Goal: Task Accomplishment & Management: Complete application form

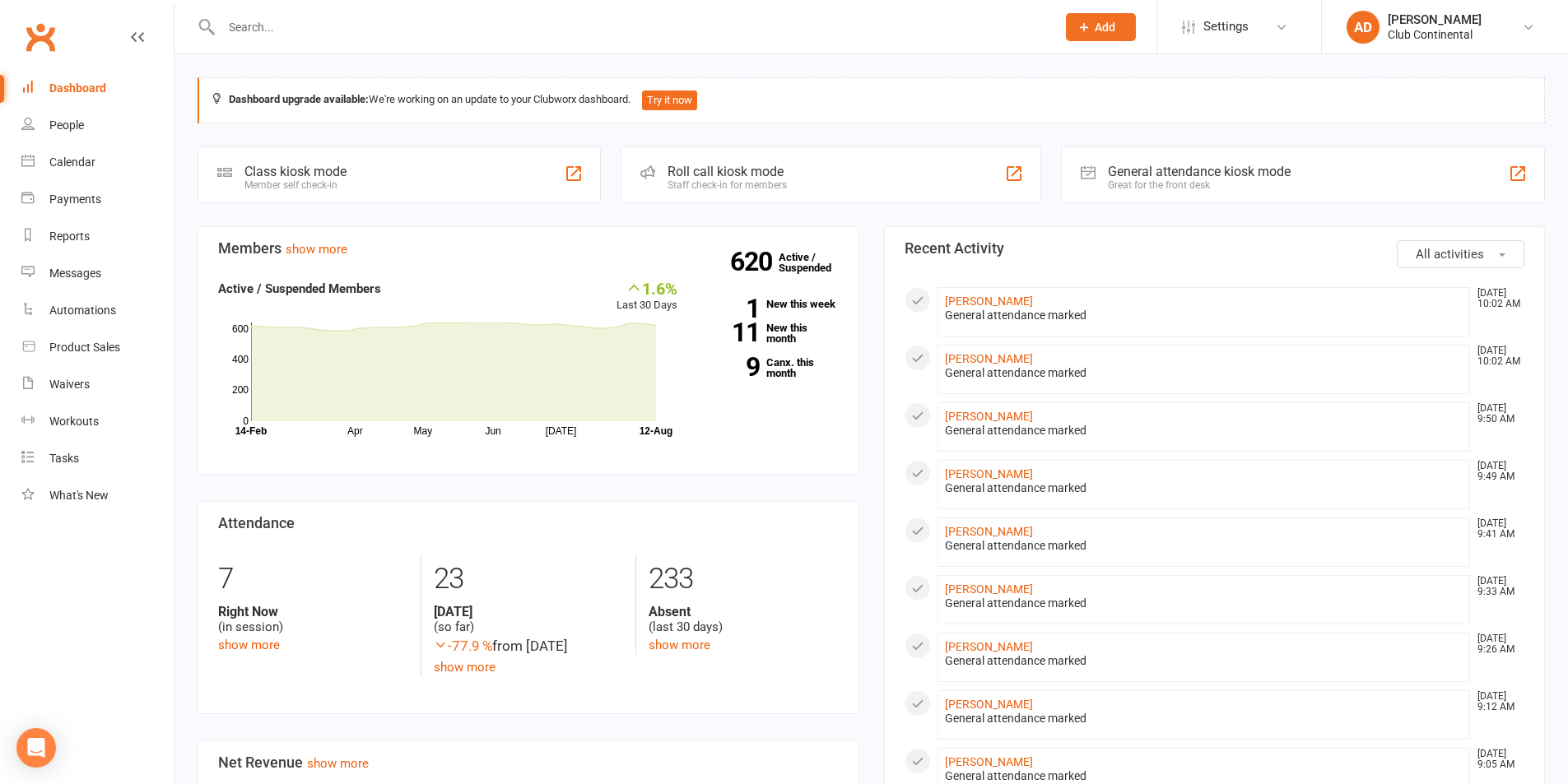
click at [1302, 781] on div "General attendance marked" at bounding box center [1204, 775] width 518 height 14
click at [1438, 23] on div "[PERSON_NAME]" at bounding box center [1434, 20] width 94 height 14
click at [735, 132] on div "Dashboard upgrade available: We're working on an update to your Clubworx dashbo…" at bounding box center [870, 774] width 1393 height 1441
click at [270, 28] on input "text" at bounding box center [630, 27] width 828 height 23
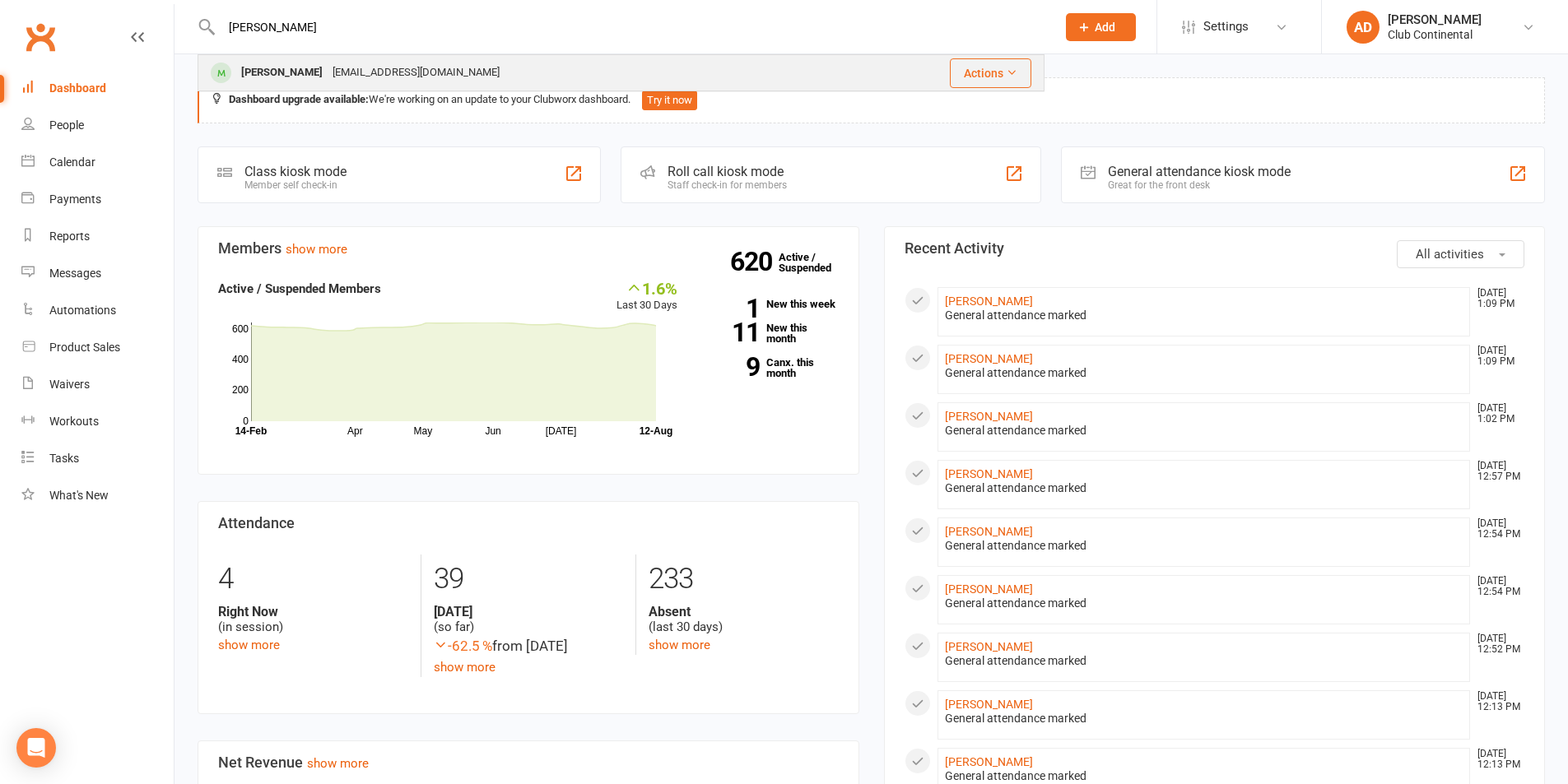
type input "dipak"
click at [284, 76] on div "Deepak Kaira" at bounding box center [282, 72] width 91 height 23
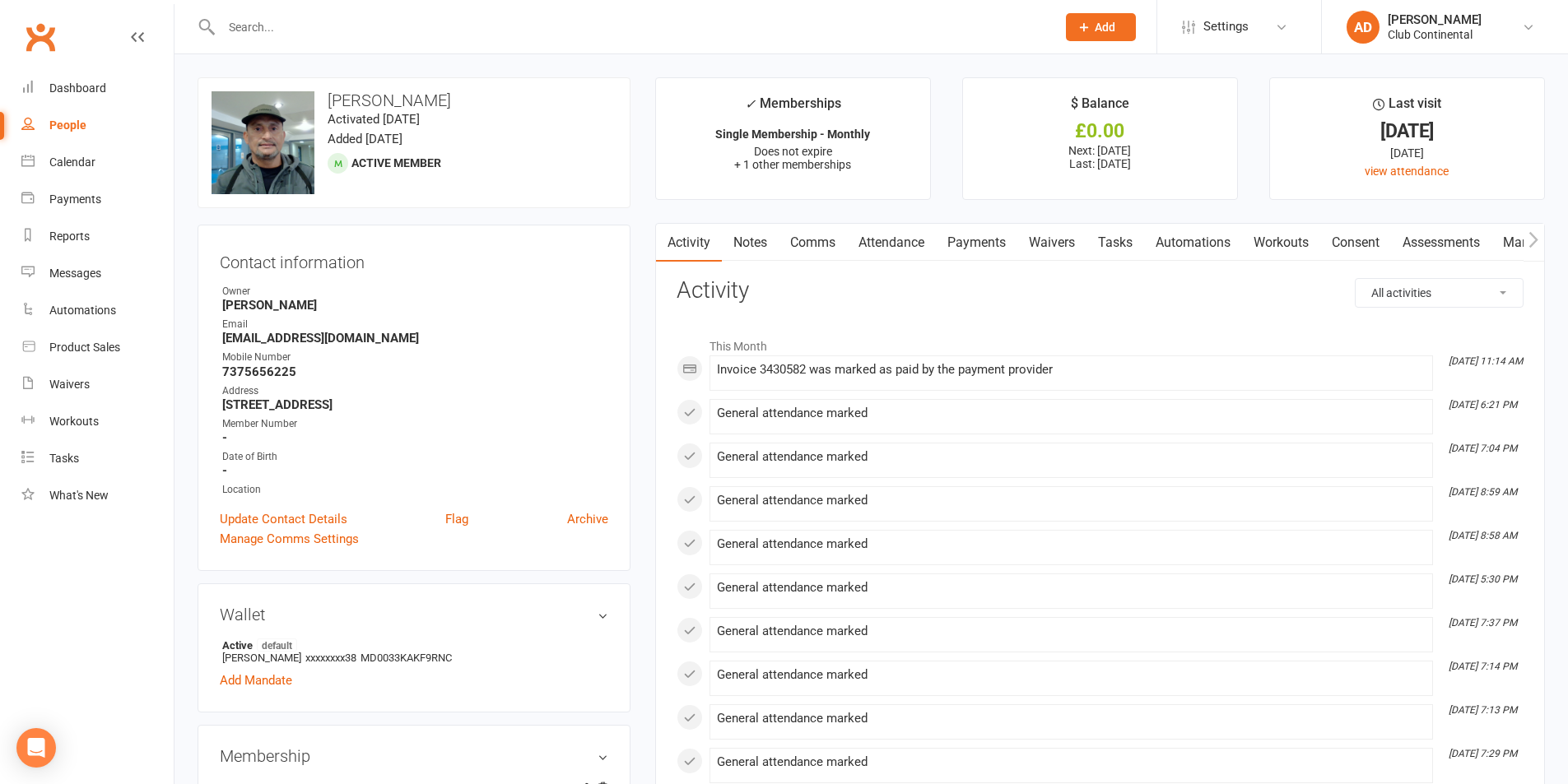
click at [284, 23] on input "text" at bounding box center [630, 27] width 828 height 23
click at [1085, 30] on icon at bounding box center [1083, 27] width 14 height 14
click at [1068, 117] on link "Member" at bounding box center [1083, 112] width 146 height 38
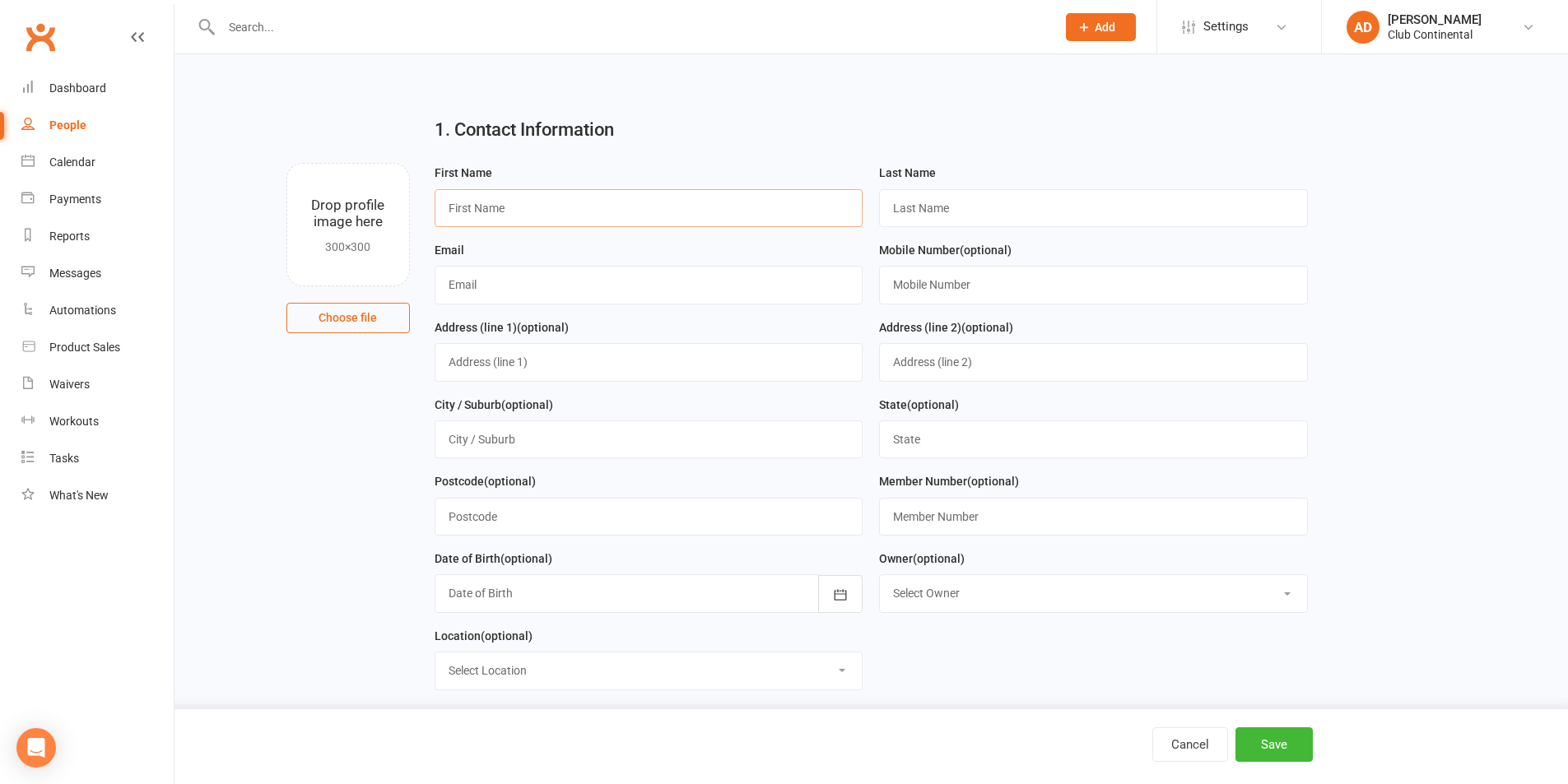
click at [648, 217] on input "text" at bounding box center [648, 208] width 429 height 38
type input "Dipak"
type input "Dhakal"
click at [611, 290] on input "text" at bounding box center [648, 284] width 429 height 38
type input "dipakdhakal1@hotmail.com"
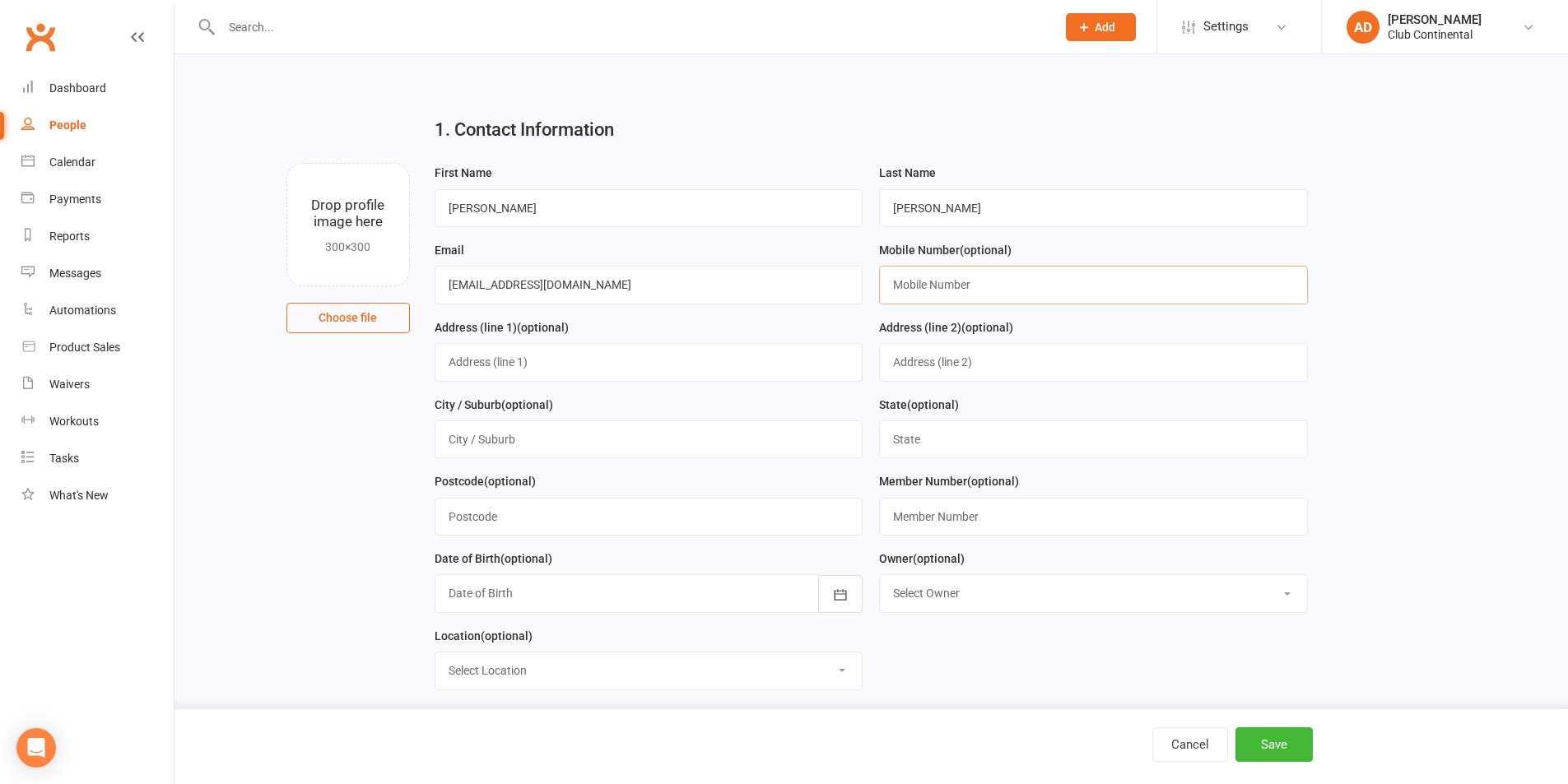
click at [948, 288] on input "text" at bounding box center [1093, 284] width 429 height 38
type input "077010190796"
click at [535, 452] on input "text" at bounding box center [648, 439] width 429 height 38
type input "Plymouth"
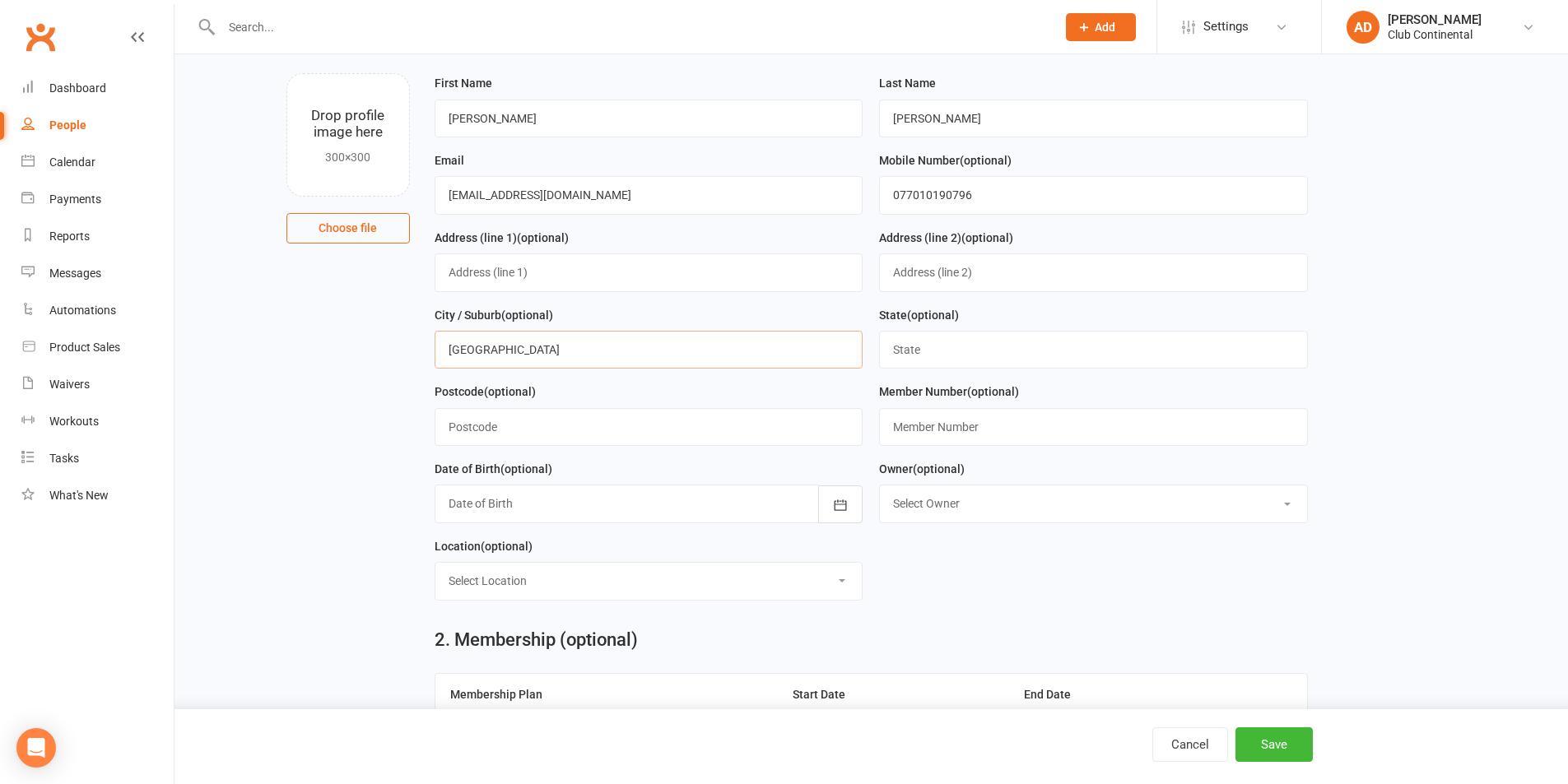
scroll to position [246, 0]
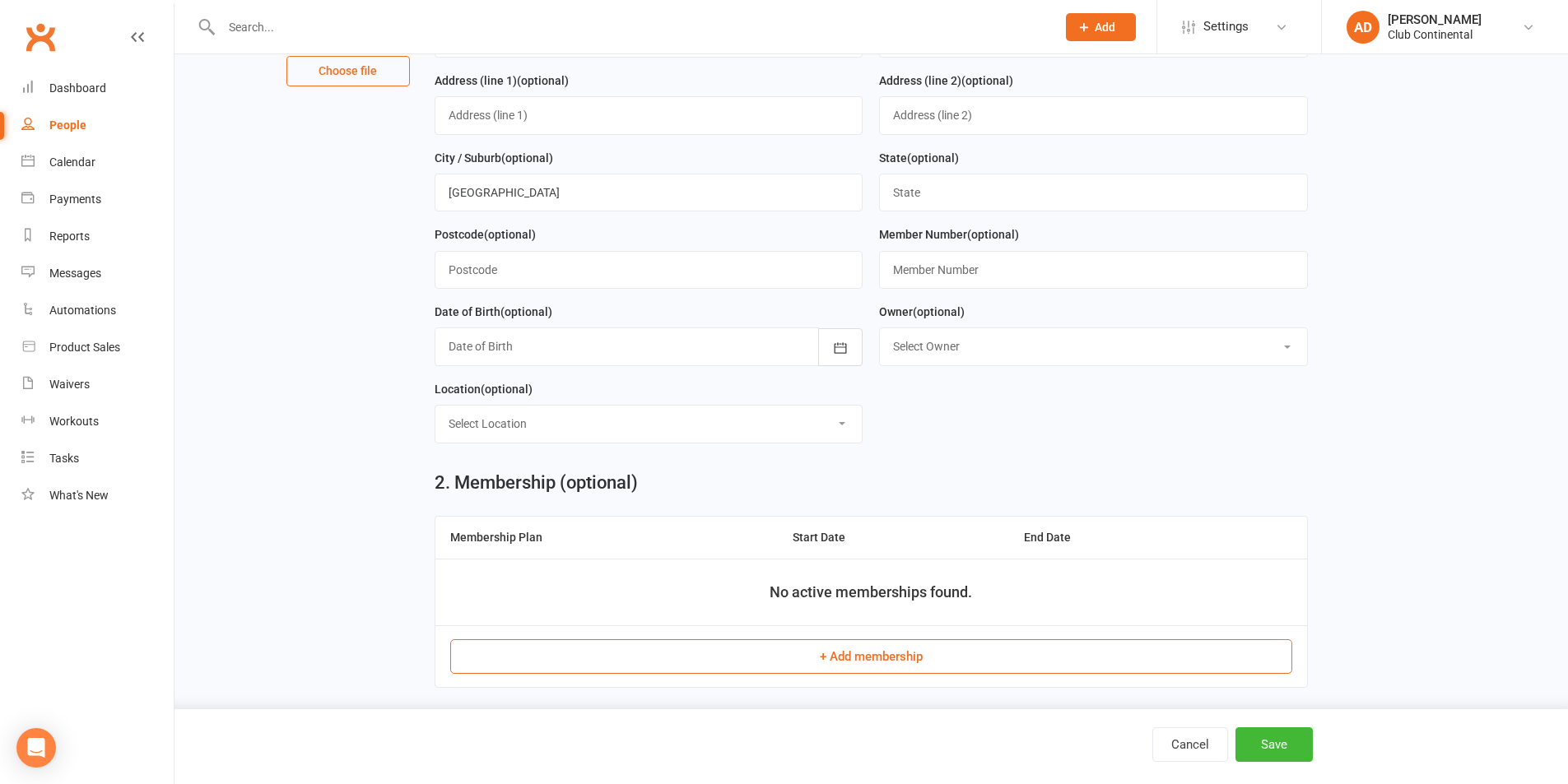
click at [836, 662] on button "+ Add membership" at bounding box center [871, 656] width 842 height 34
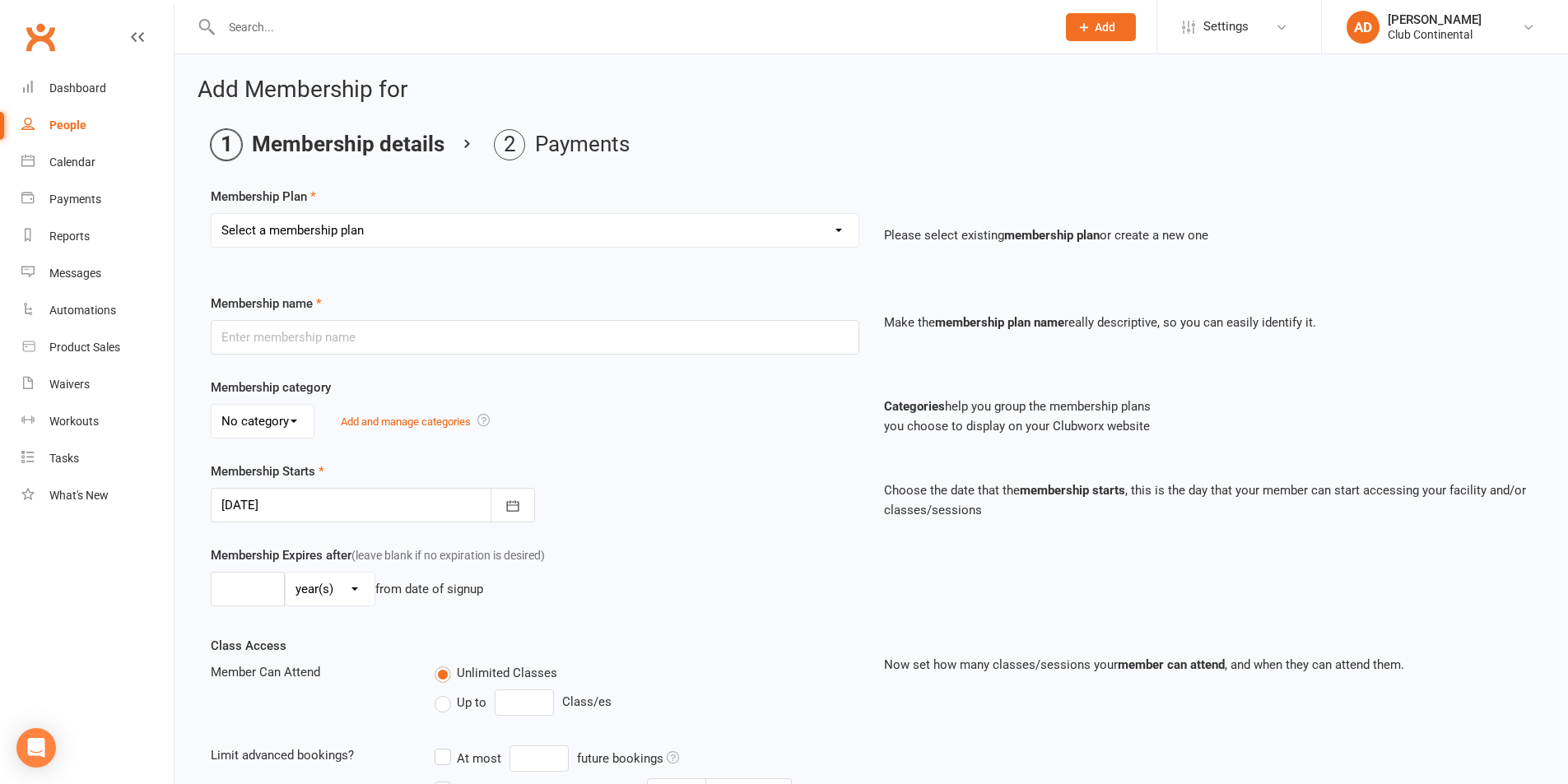
click at [486, 232] on select "Select a membership plan Create new Membership Plan Single Membership - Monthly…" at bounding box center [534, 230] width 647 height 32
select select "8"
click at [211, 214] on select "Select a membership plan Create new Membership Plan Single Membership - Monthly…" at bounding box center [534, 230] width 647 height 32
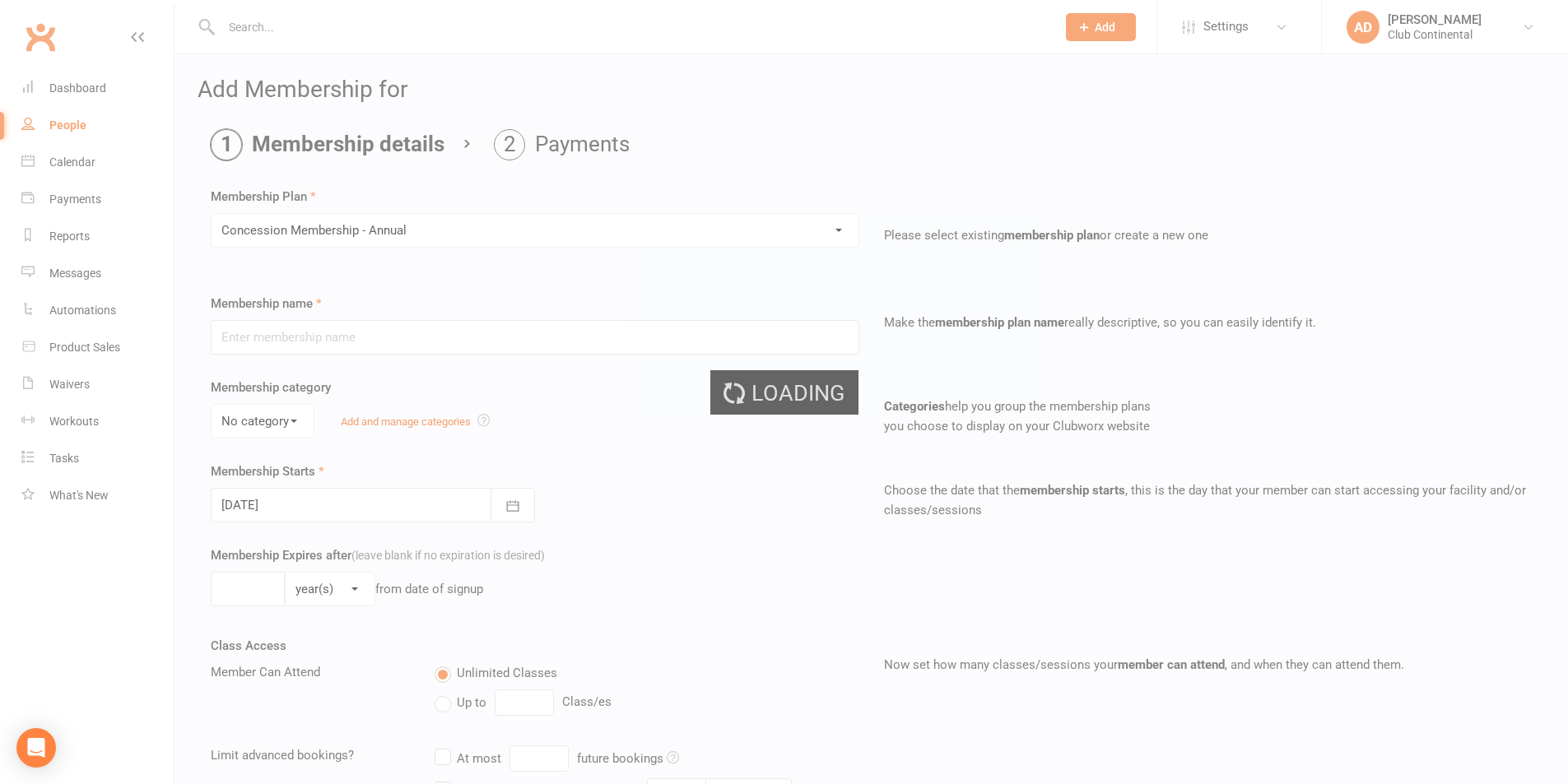
type input "Concession Membership - Annual"
type input "1"
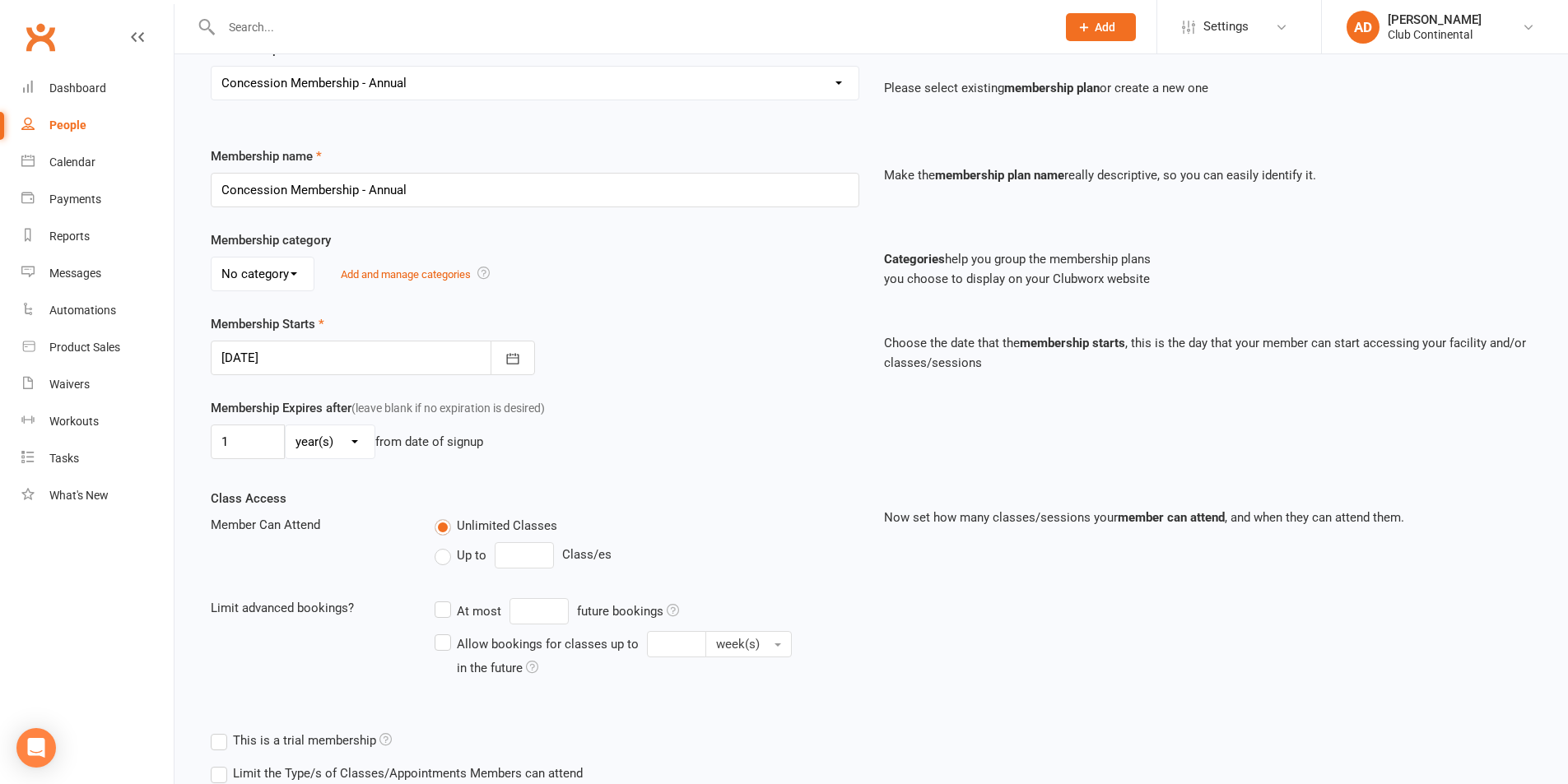
scroll to position [262, 0]
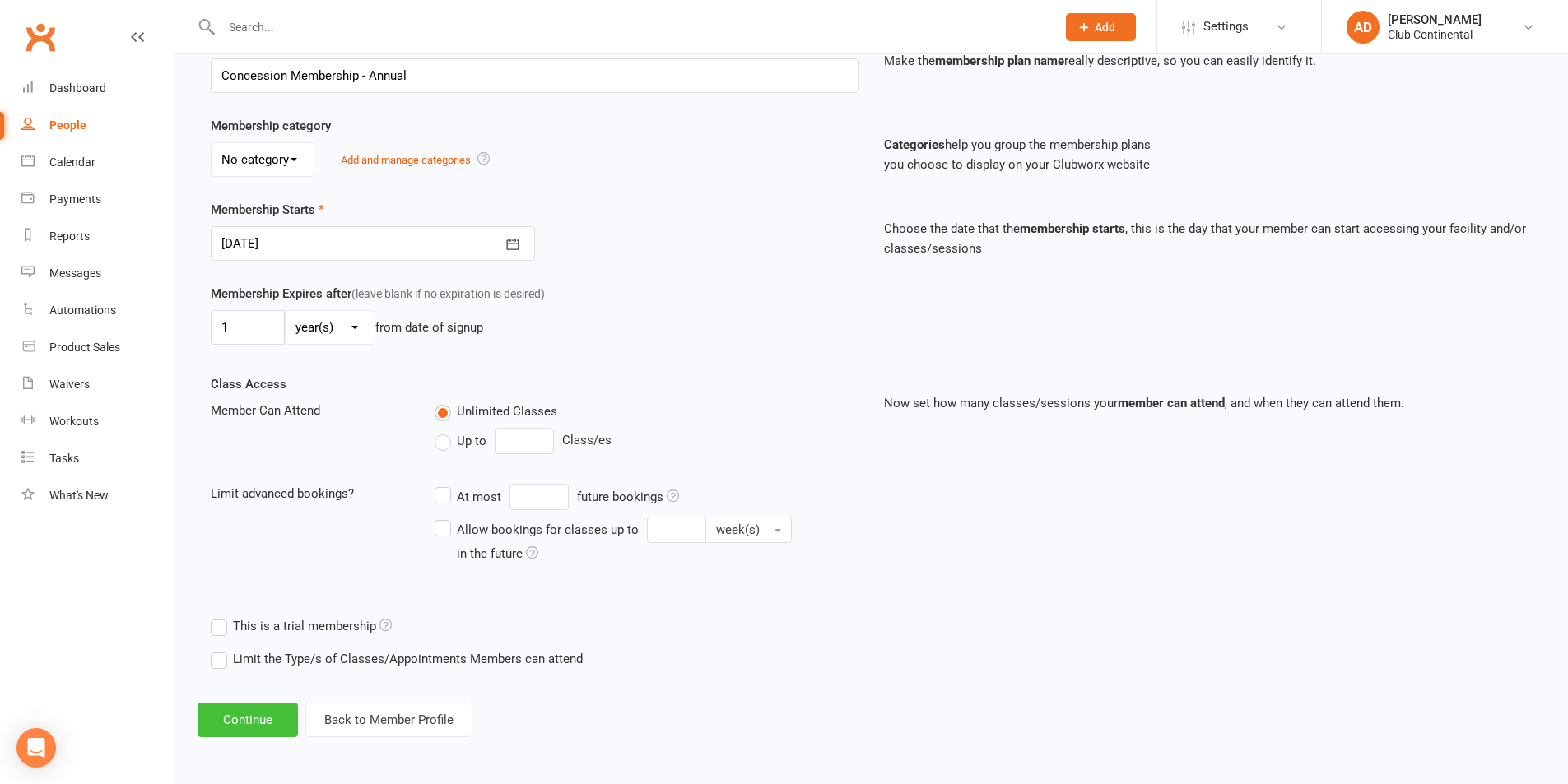
click at [266, 722] on button "Continue" at bounding box center [247, 720] width 100 height 34
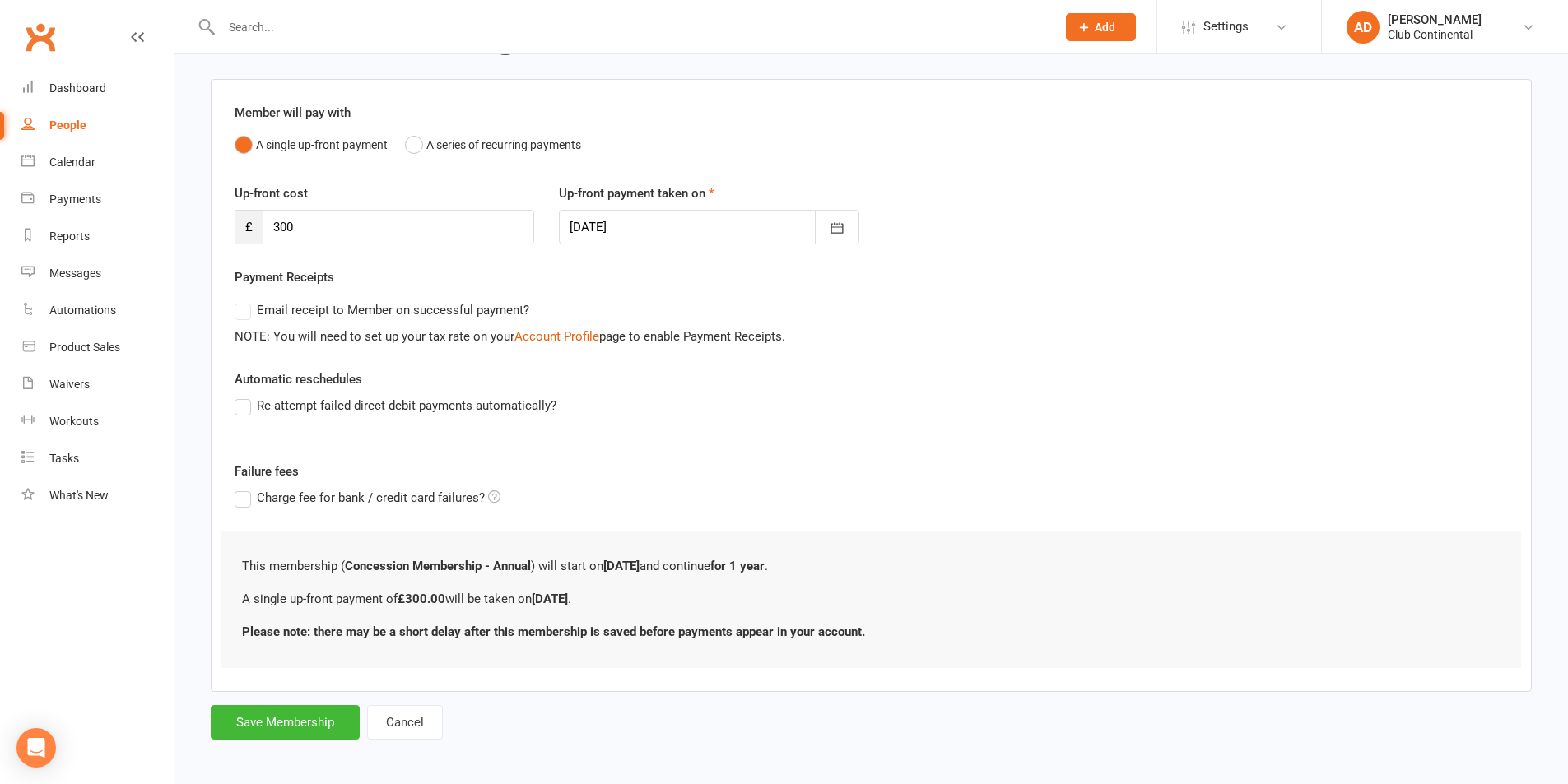
scroll to position [112, 0]
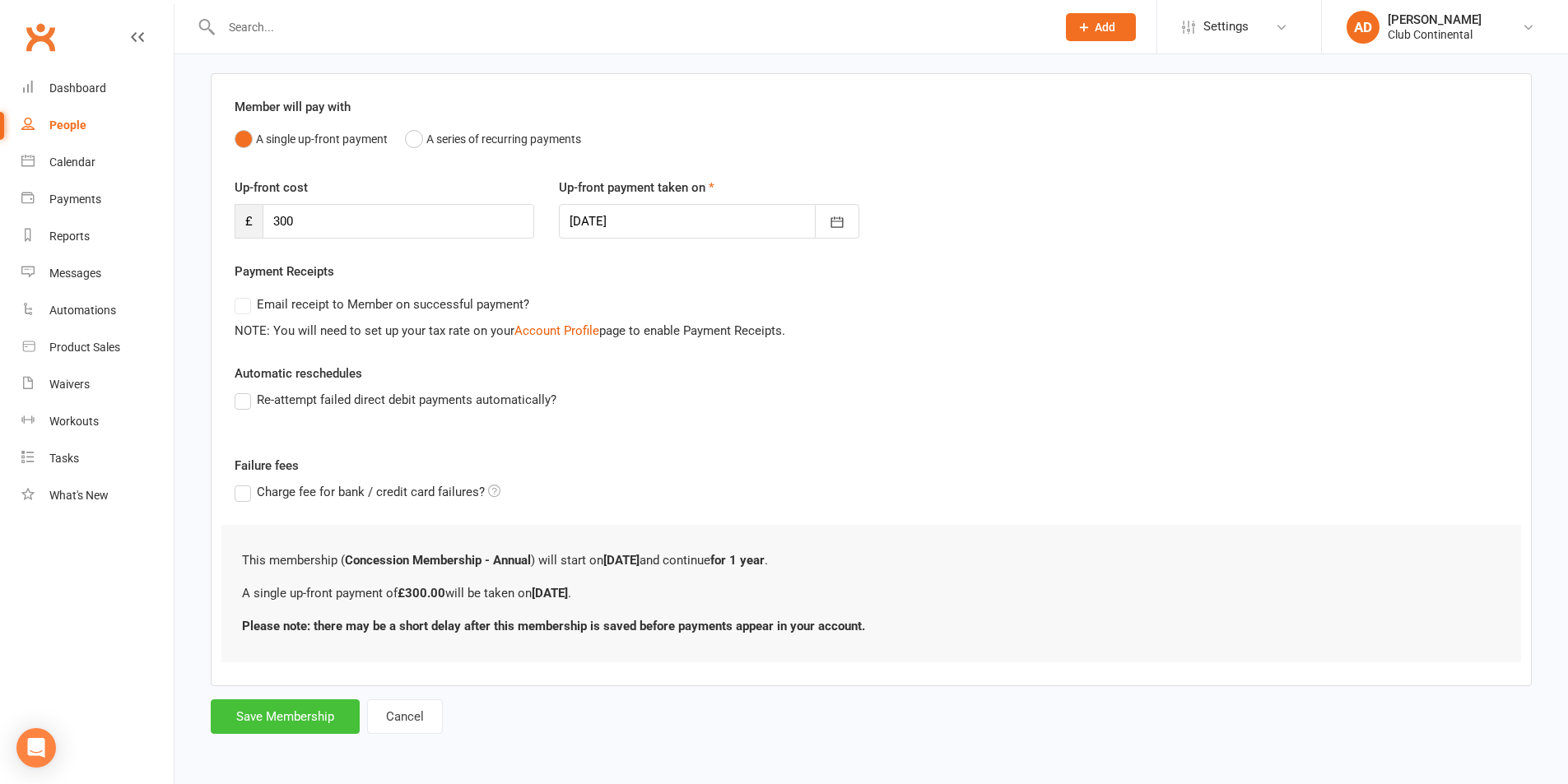
click at [302, 714] on button "Save Membership" at bounding box center [284, 716] width 149 height 34
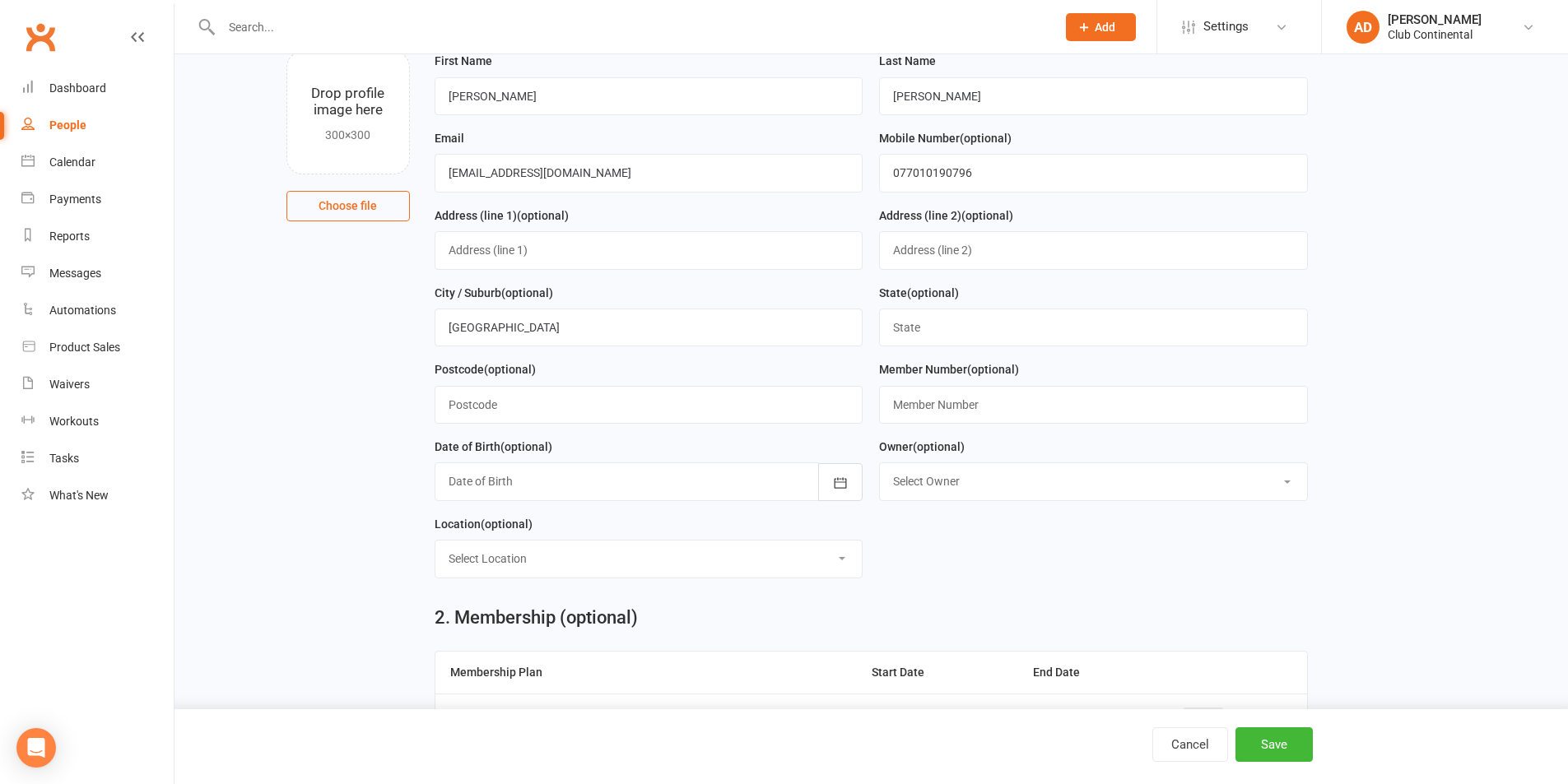
scroll to position [709, 0]
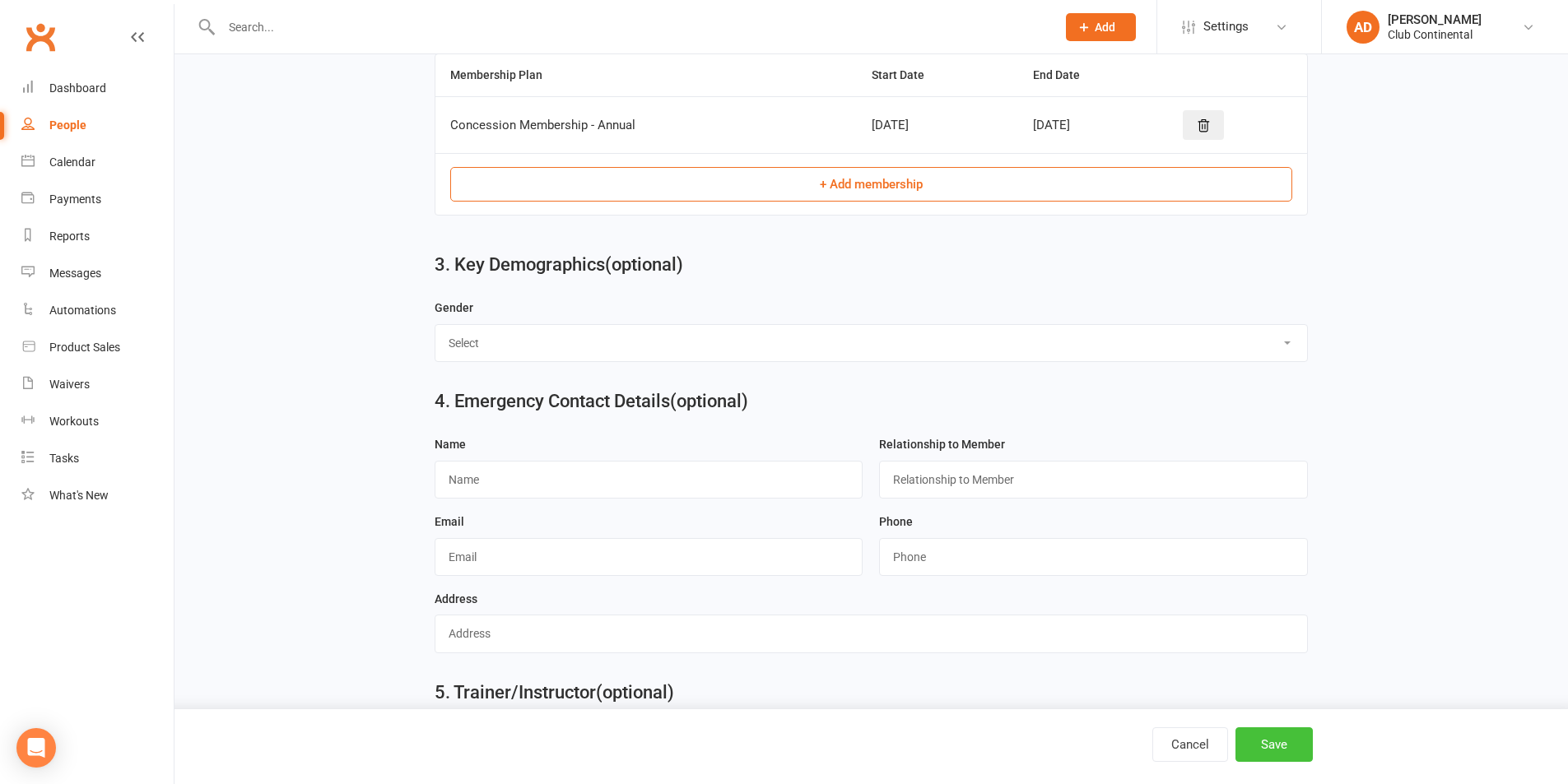
click at [1291, 757] on button "Save" at bounding box center [1274, 744] width 78 height 34
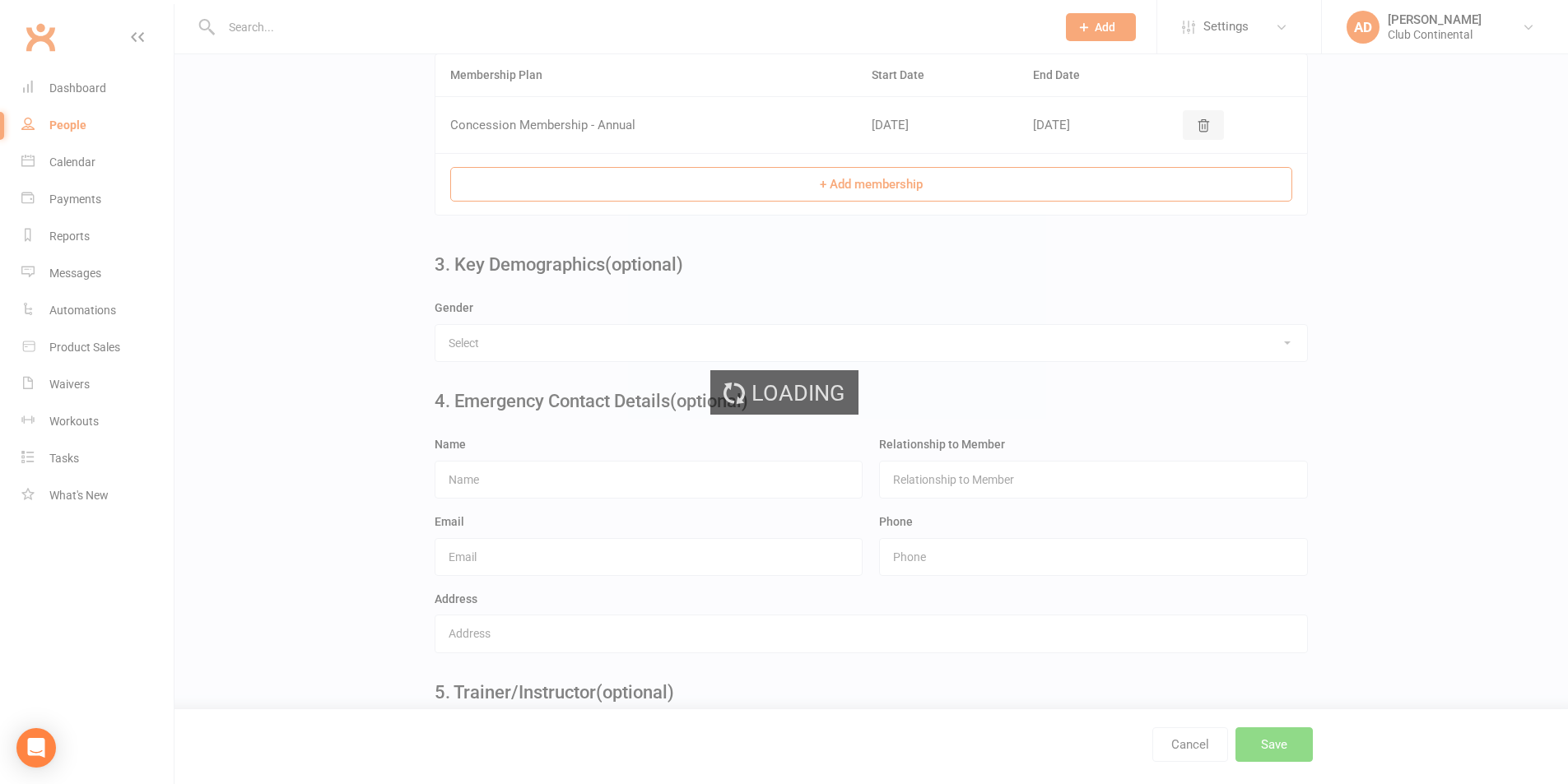
scroll to position [0, 0]
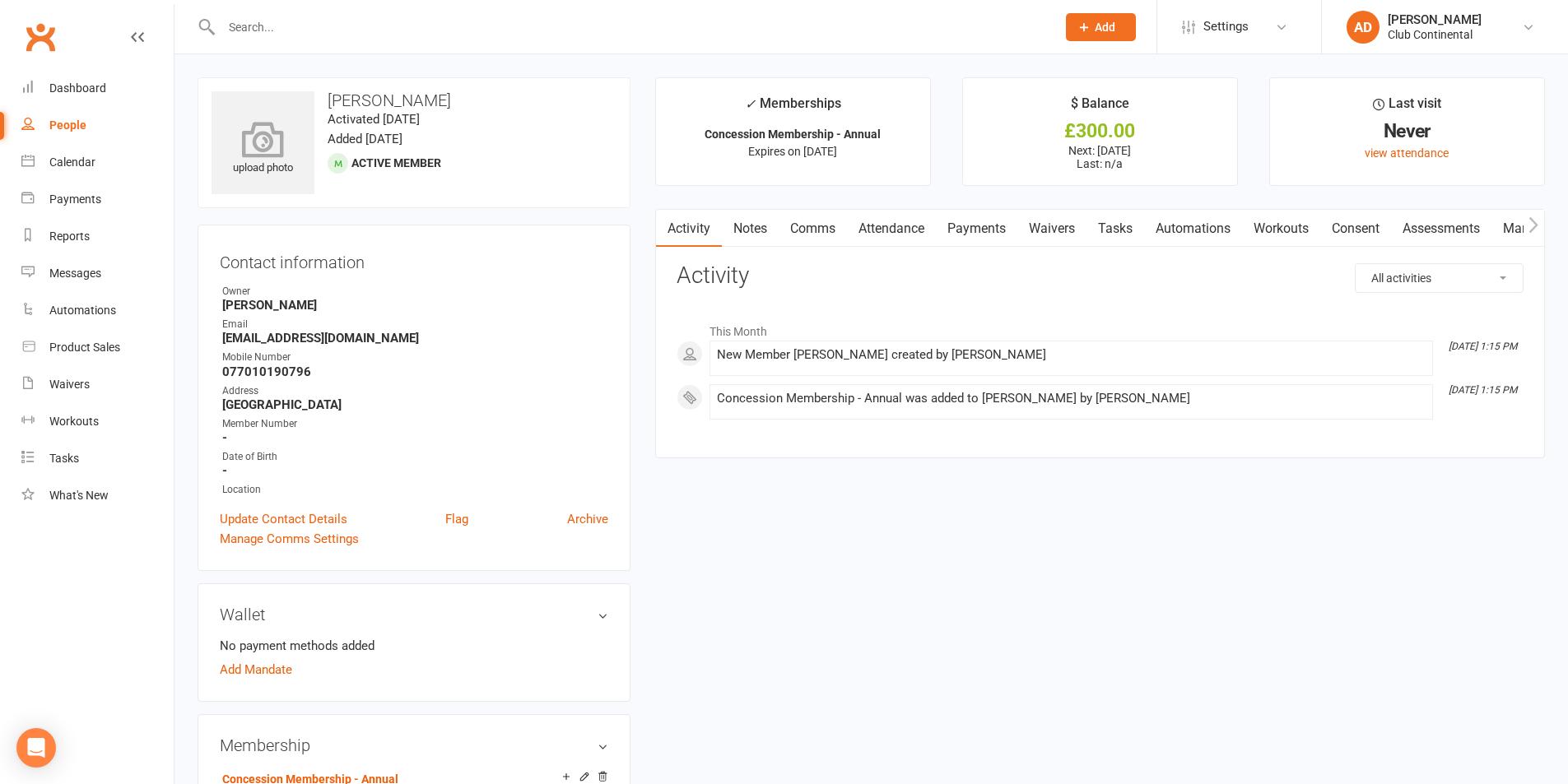
click at [282, 135] on icon at bounding box center [264, 139] width 114 height 36
click at [953, 225] on link "Payments" at bounding box center [977, 228] width 81 height 38
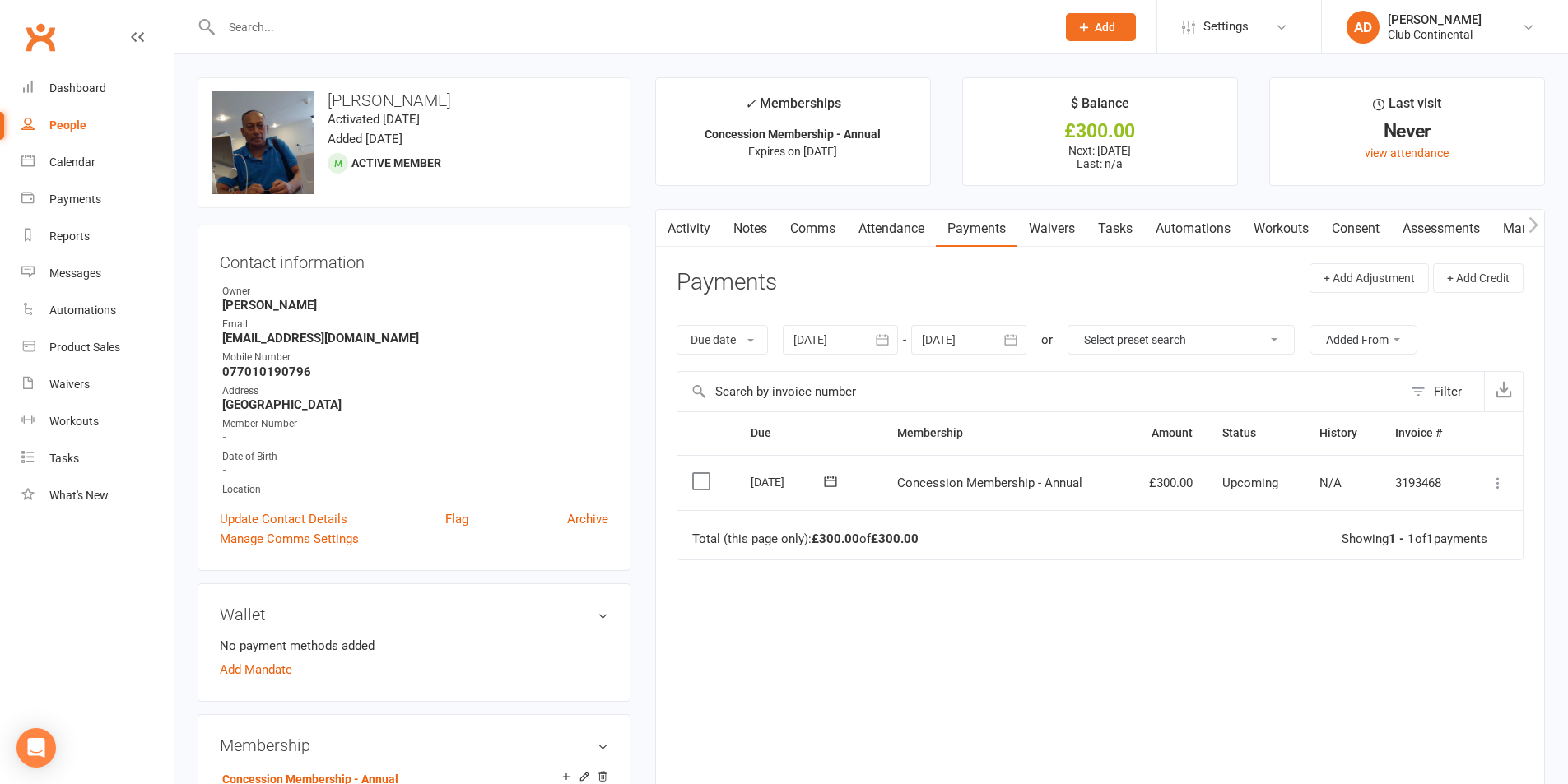
click at [1496, 487] on icon at bounding box center [1498, 483] width 16 height 16
click at [1473, 544] on link "Mark as Paid (POS)" at bounding box center [1425, 548] width 163 height 32
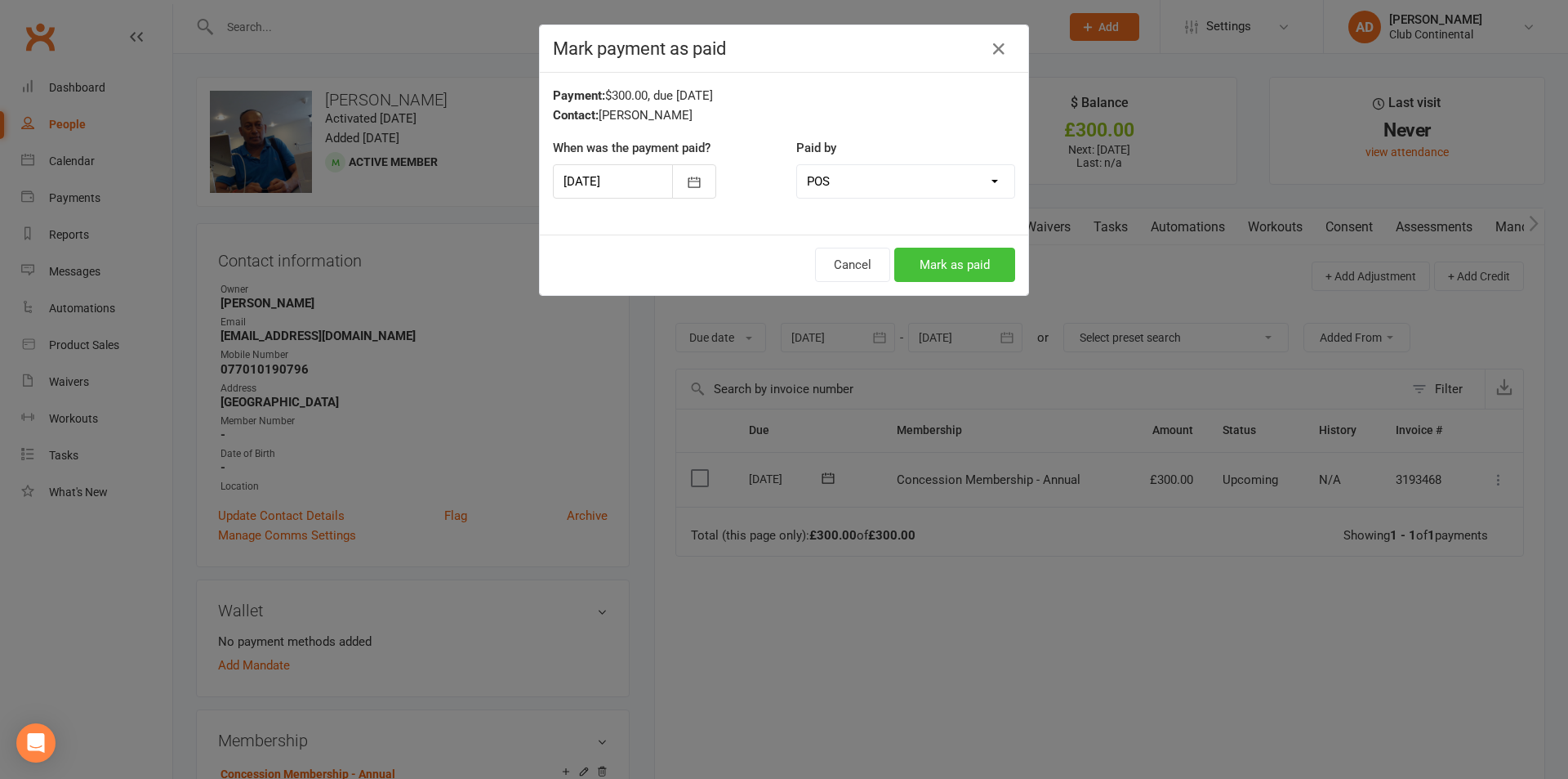
click at [984, 270] on button "Mark as paid" at bounding box center [954, 264] width 121 height 34
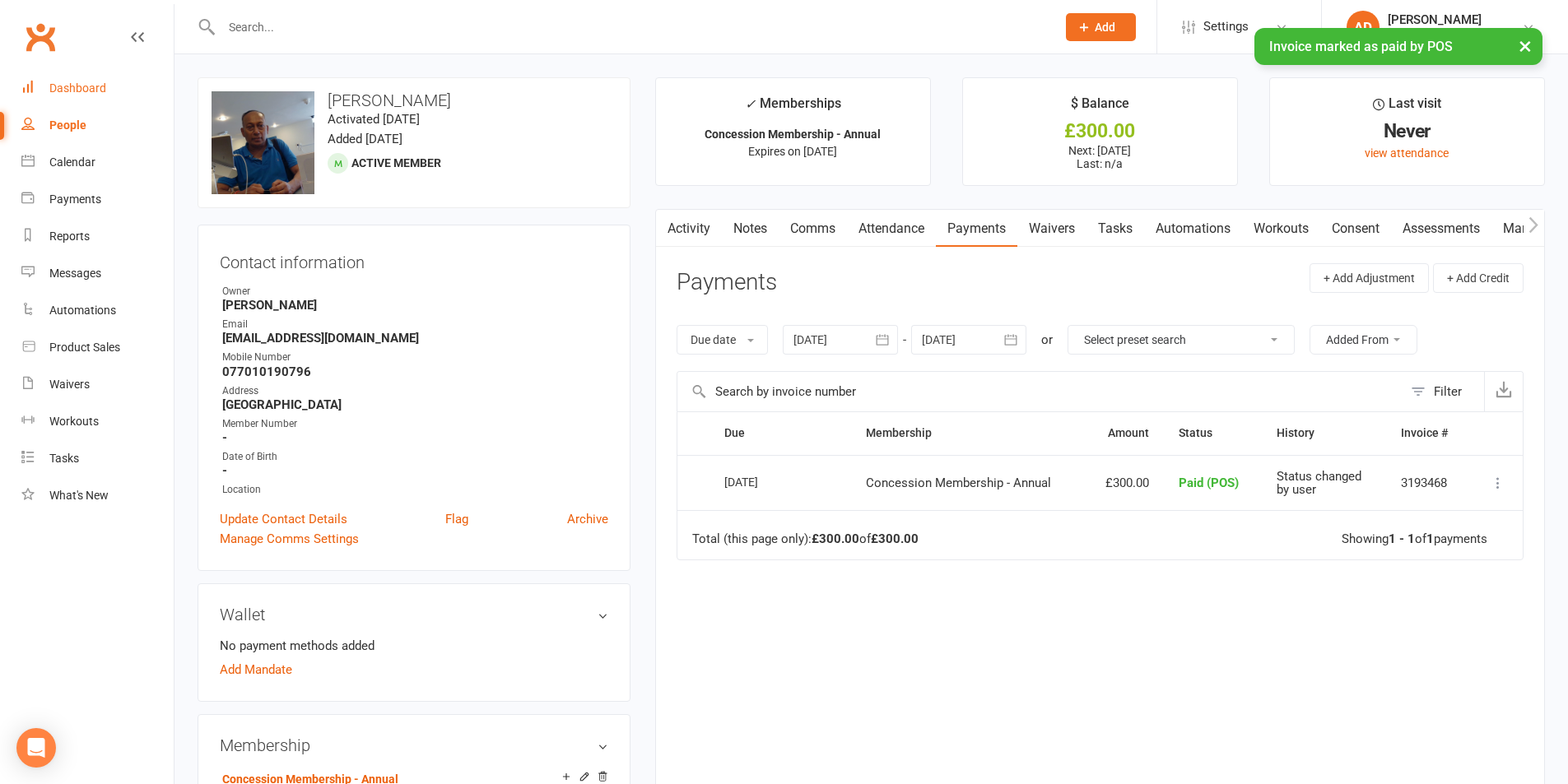
click at [85, 85] on div "Dashboard" at bounding box center [78, 88] width 57 height 14
